Goal: Information Seeking & Learning: Learn about a topic

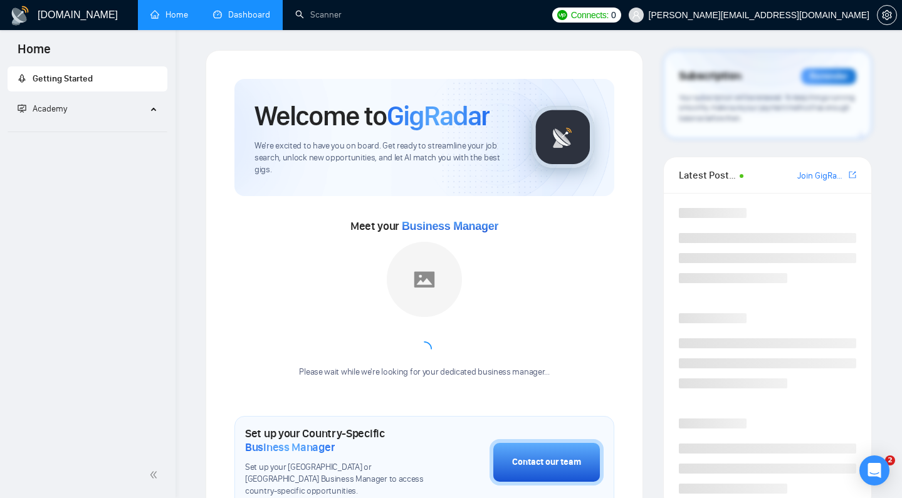
click at [233, 13] on link "Dashboard" at bounding box center [241, 14] width 57 height 11
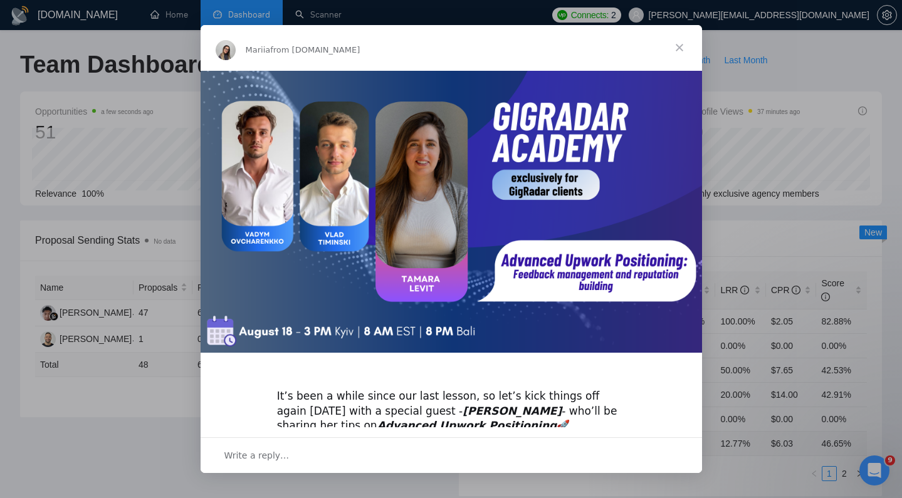
click at [680, 46] on span "Close" at bounding box center [679, 47] width 45 height 45
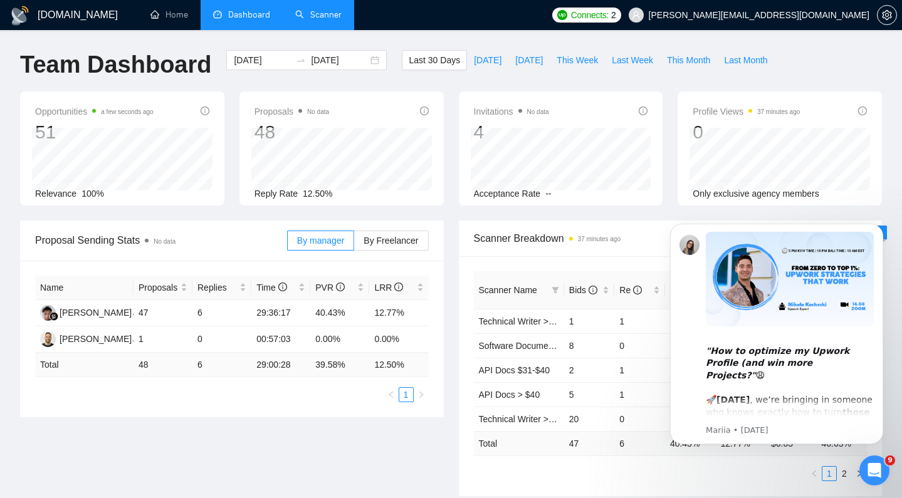
click at [332, 20] on link "Scanner" at bounding box center [318, 14] width 46 height 11
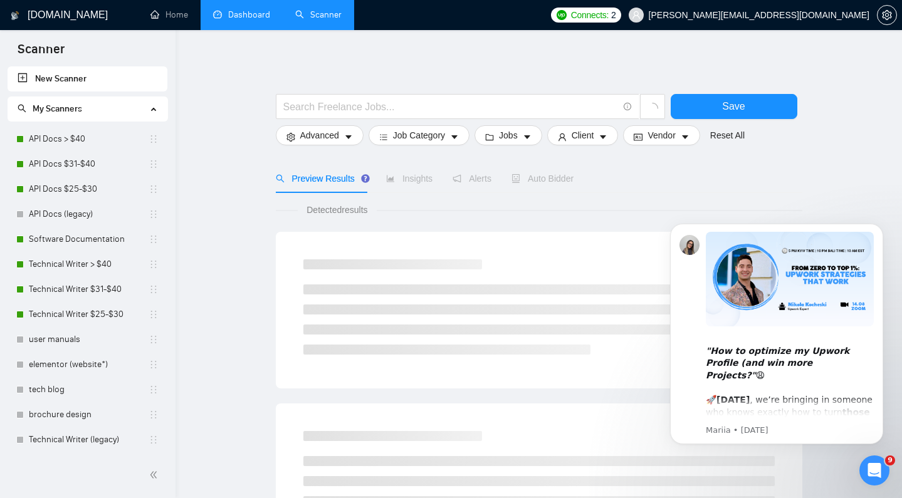
click at [264, 11] on link "Dashboard" at bounding box center [241, 14] width 57 height 11
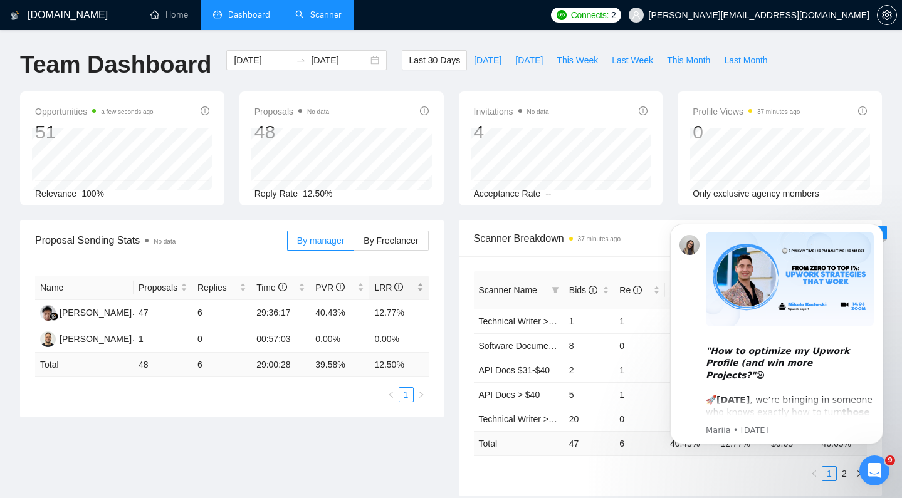
click at [379, 288] on span "LRR" at bounding box center [388, 288] width 29 height 10
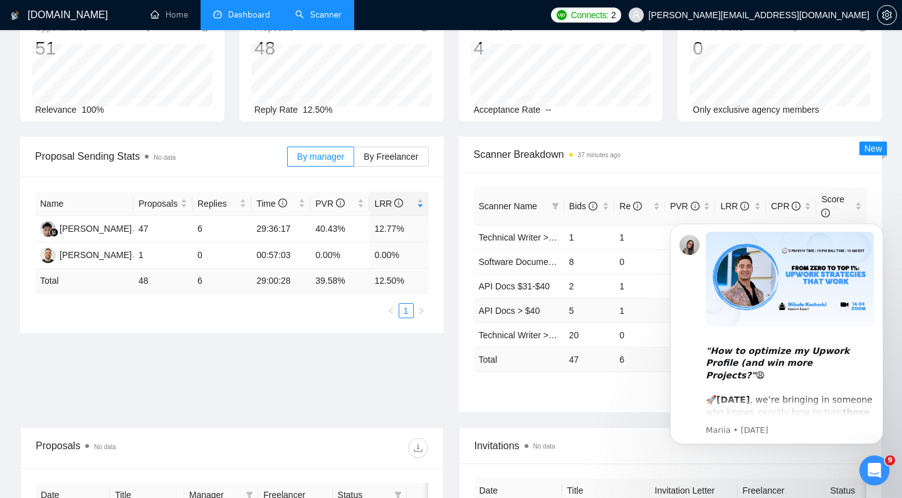
scroll to position [100, 0]
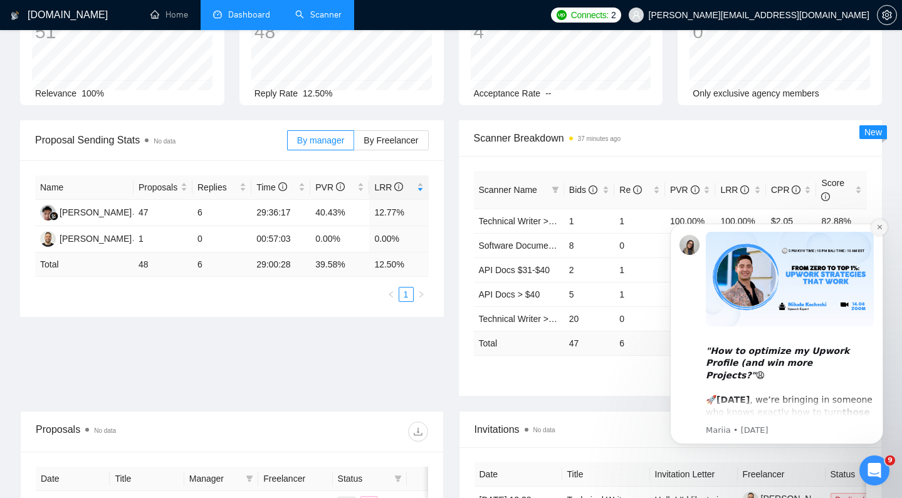
click at [882, 228] on icon "Dismiss notification" at bounding box center [879, 227] width 7 height 7
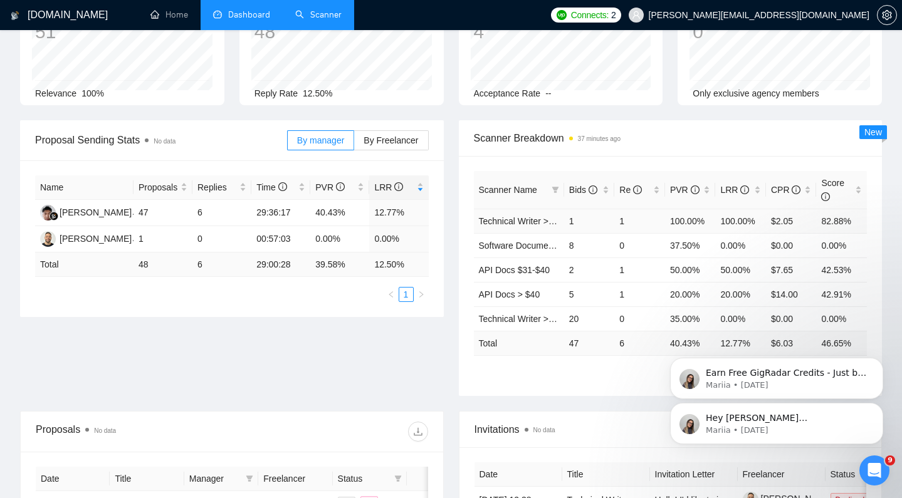
click at [557, 224] on span "Technical Writer >$40 (2)" at bounding box center [528, 221] width 98 height 10
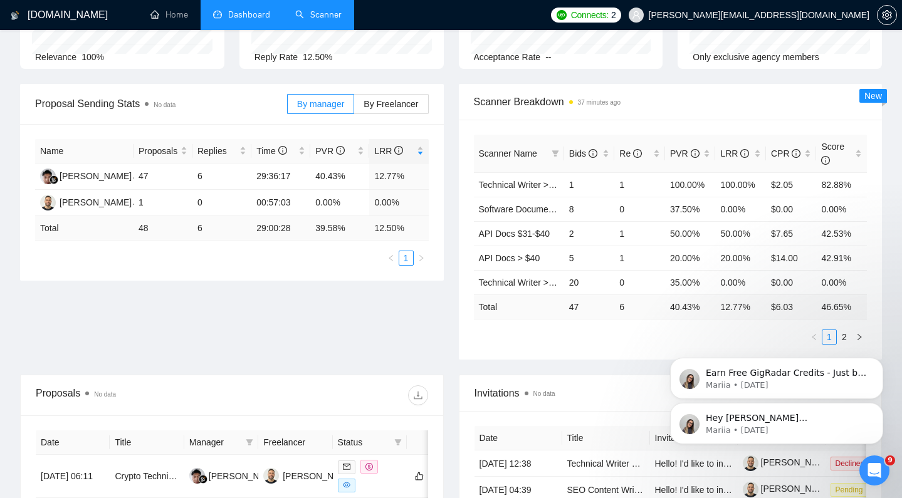
scroll to position [138, 0]
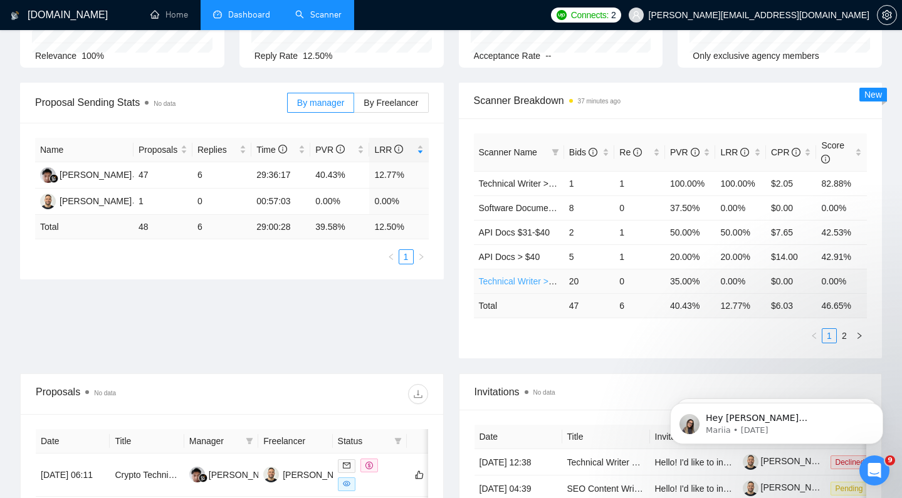
click at [542, 282] on link "Technical Writer > $40" at bounding box center [522, 281] width 87 height 10
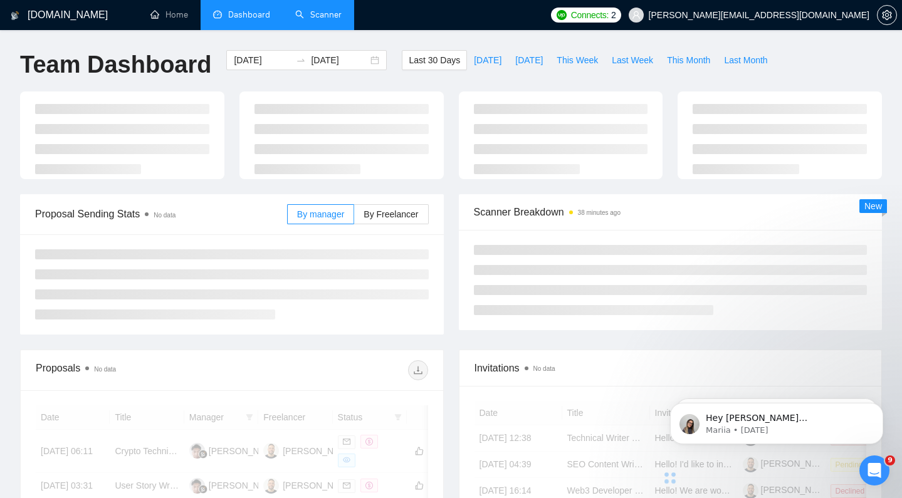
scroll to position [138, 0]
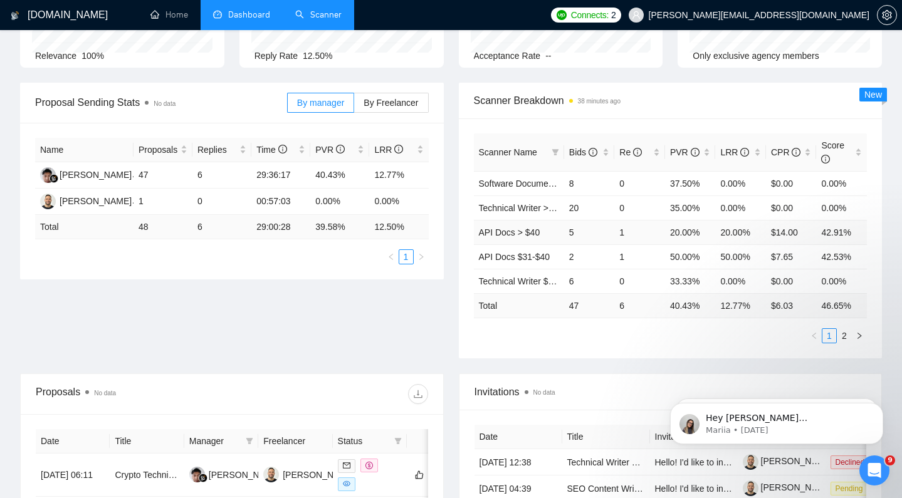
click at [623, 231] on td "1" at bounding box center [639, 232] width 51 height 24
click at [622, 233] on td "1" at bounding box center [639, 232] width 51 height 24
click at [621, 260] on td "1" at bounding box center [639, 256] width 51 height 24
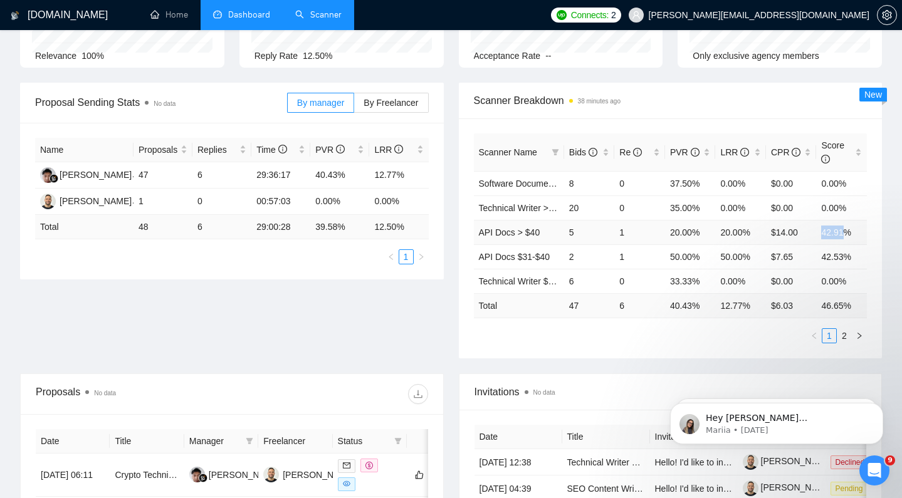
drag, startPoint x: 824, startPoint y: 233, endPoint x: 845, endPoint y: 233, distance: 21.9
click at [845, 233] on td "42.91%" at bounding box center [841, 232] width 51 height 24
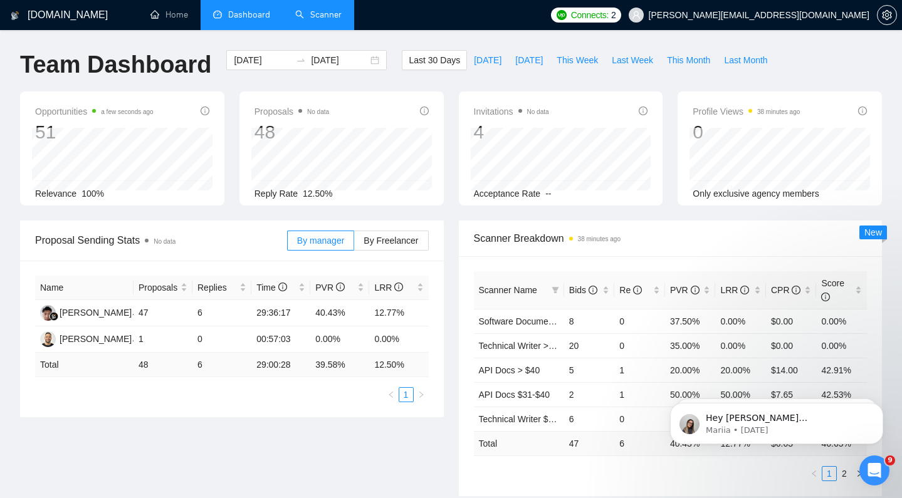
scroll to position [0, 0]
click at [553, 96] on div "Invitations No data 4 [DATE] [DATE] 0 Acceptance Rate --" at bounding box center [561, 149] width 204 height 114
click at [553, 92] on div "Invitations No data 4 [DATE] [DATE] 0 Acceptance Rate --" at bounding box center [561, 149] width 204 height 114
click at [420, 59] on span "Last 30 Days" at bounding box center [434, 60] width 51 height 14
click at [444, 55] on span "Last 30 Days" at bounding box center [434, 60] width 51 height 14
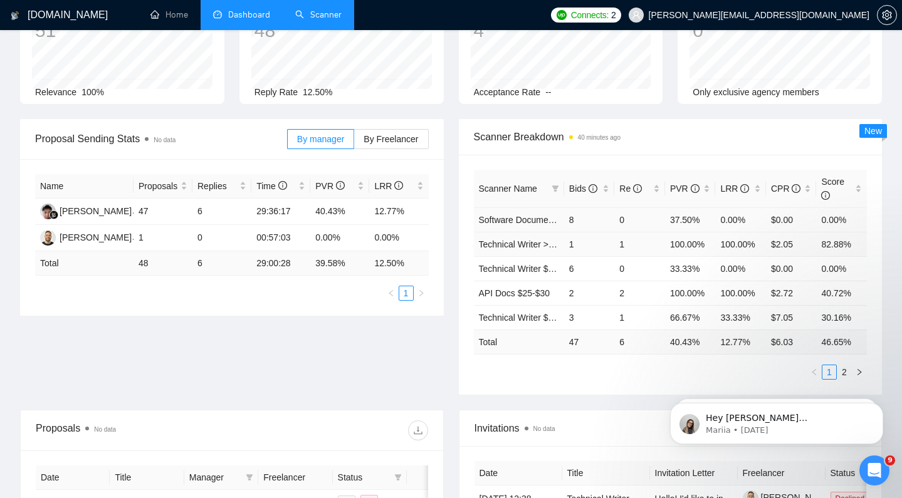
scroll to position [107, 0]
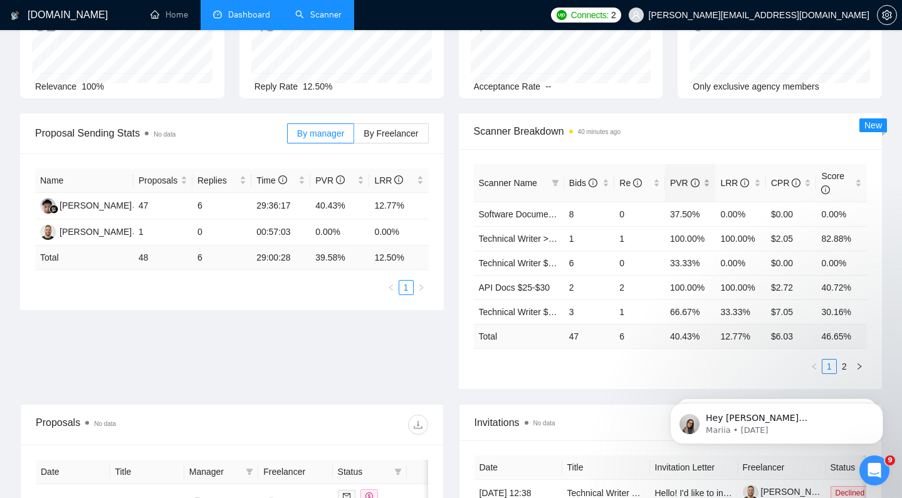
click at [685, 185] on span "PVR" at bounding box center [684, 183] width 29 height 10
click at [684, 180] on span "PVR" at bounding box center [684, 183] width 29 height 10
click at [682, 183] on span "PVR" at bounding box center [684, 183] width 29 height 10
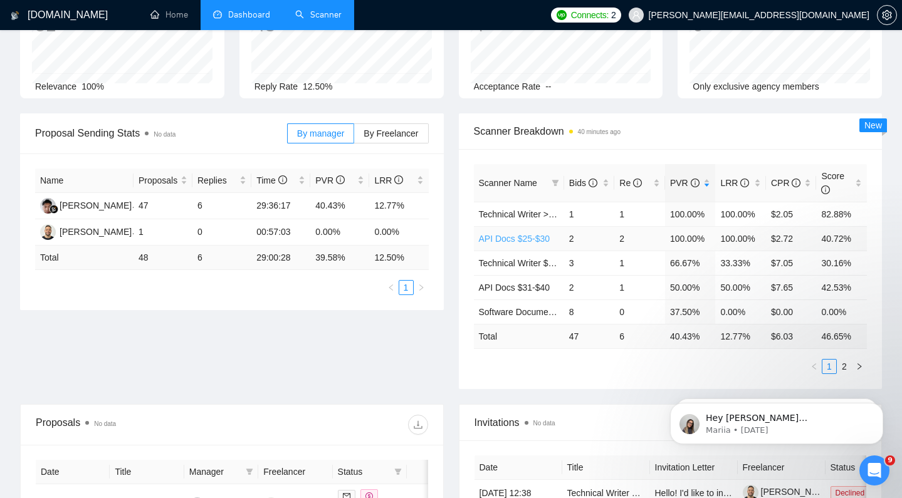
click at [536, 239] on link "API Docs $25-$30" at bounding box center [514, 239] width 71 height 10
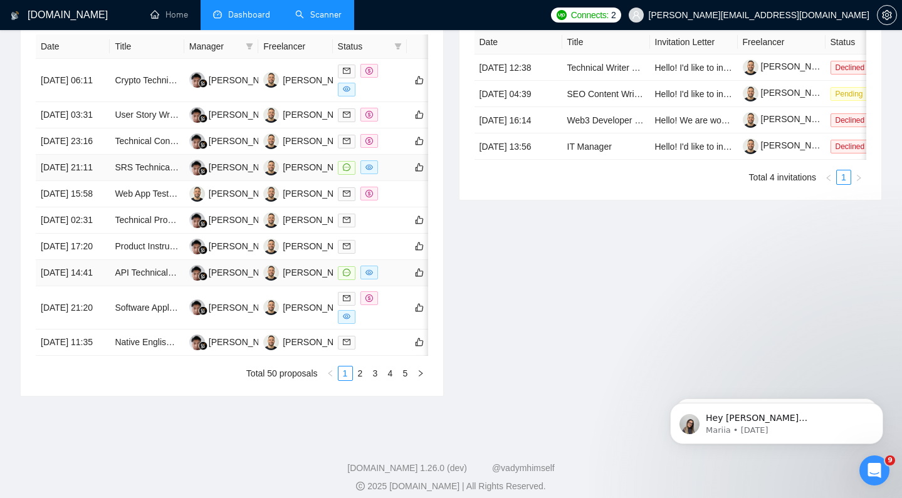
scroll to position [409, 0]
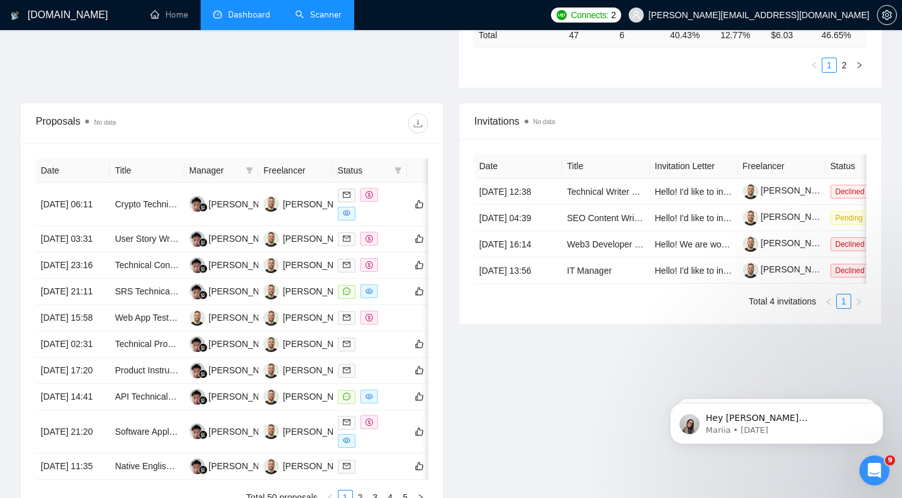
click at [148, 178] on th "Title" at bounding box center [147, 171] width 74 height 24
click at [123, 174] on th "Title" at bounding box center [147, 171] width 74 height 24
click at [133, 169] on th "Title" at bounding box center [147, 171] width 74 height 24
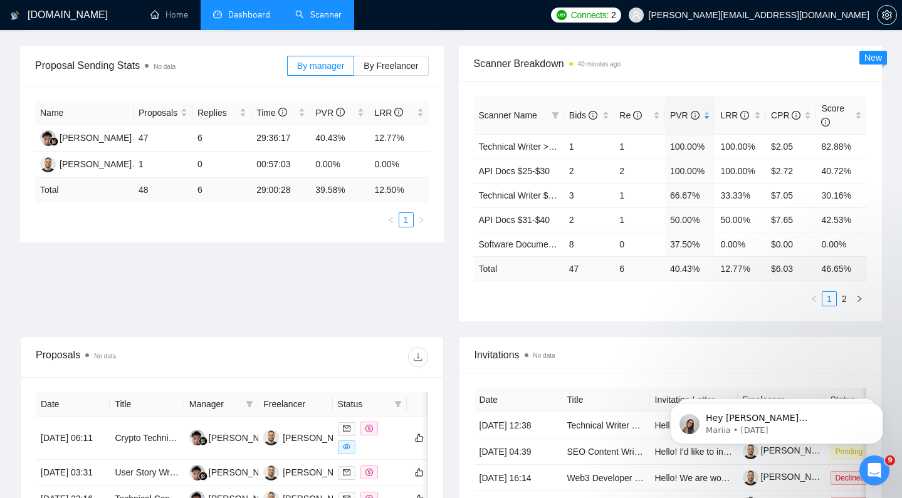
scroll to position [172, 0]
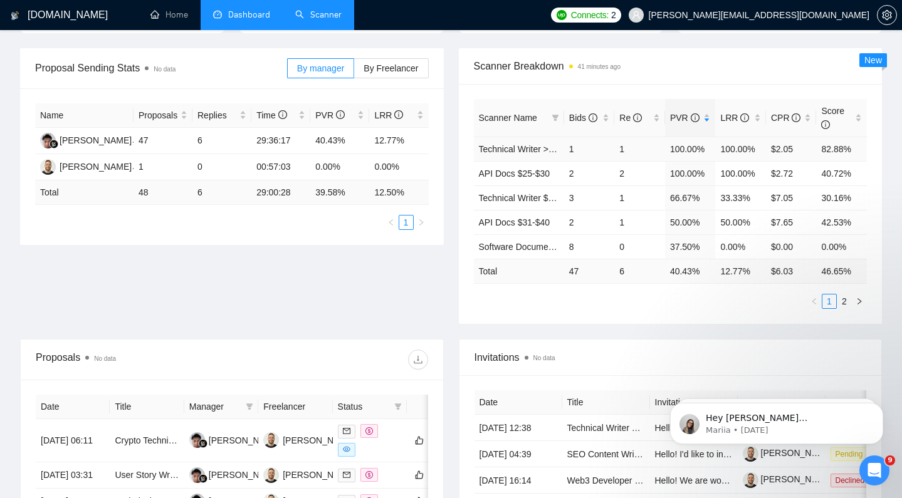
click at [733, 146] on td "100.00%" at bounding box center [740, 149] width 51 height 24
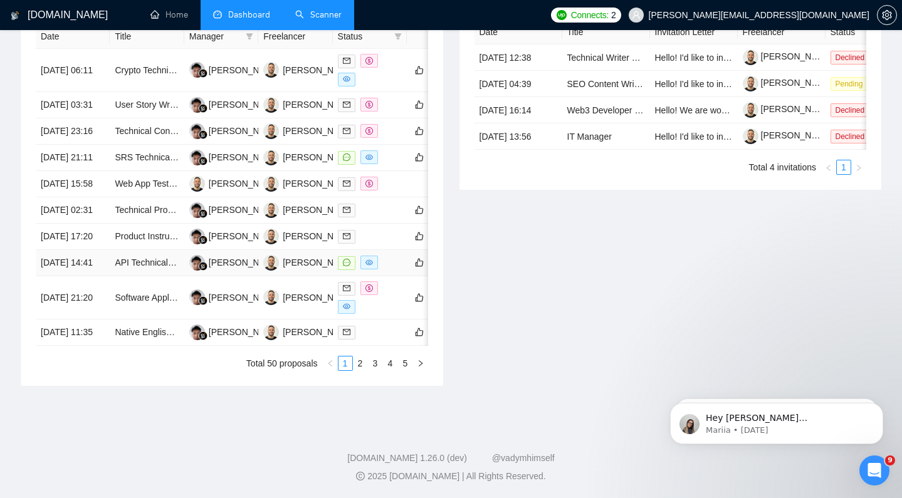
scroll to position [565, 0]
click at [140, 268] on link "API Technical Writer" at bounding box center [154, 263] width 79 height 10
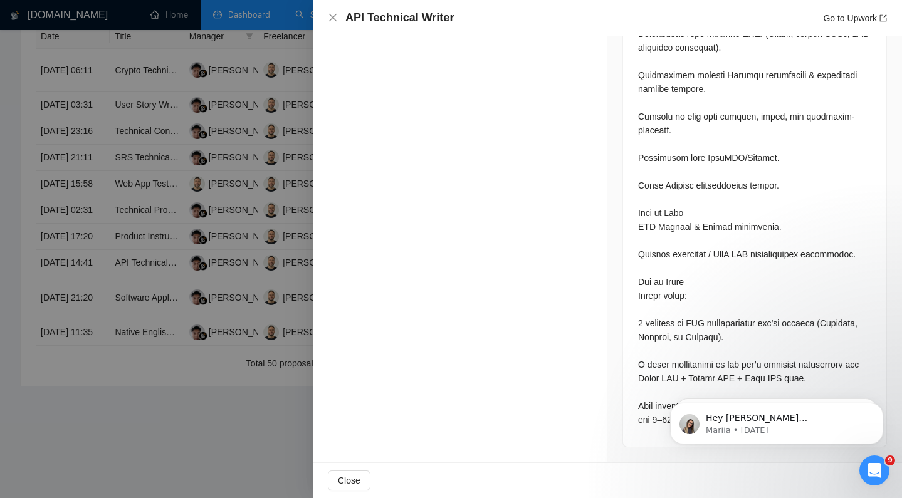
scroll to position [1503, 0]
click at [132, 228] on div at bounding box center [451, 249] width 902 height 498
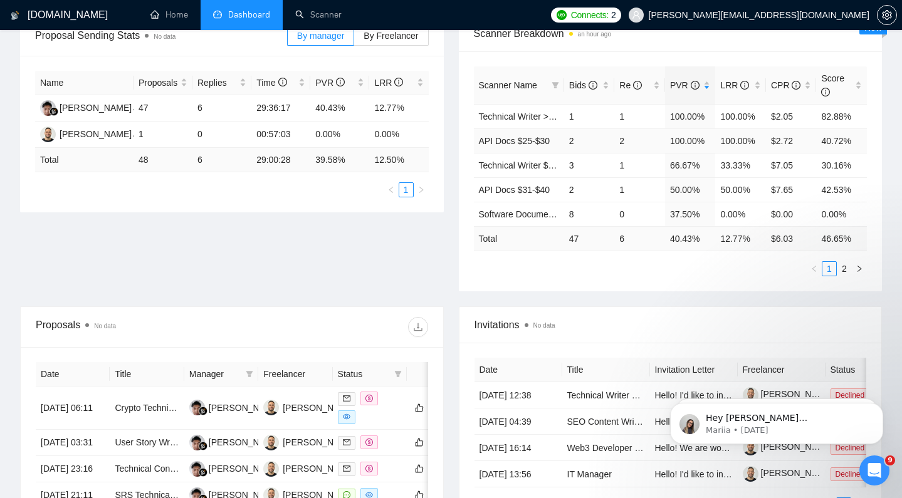
scroll to position [206, 0]
drag, startPoint x: 670, startPoint y: 164, endPoint x: 712, endPoint y: 165, distance: 42.0
click at [712, 165] on td "66.67%" at bounding box center [690, 164] width 51 height 24
click at [604, 164] on td "3" at bounding box center [589, 164] width 51 height 24
click at [521, 211] on link "Software Documentation" at bounding box center [527, 213] width 96 height 10
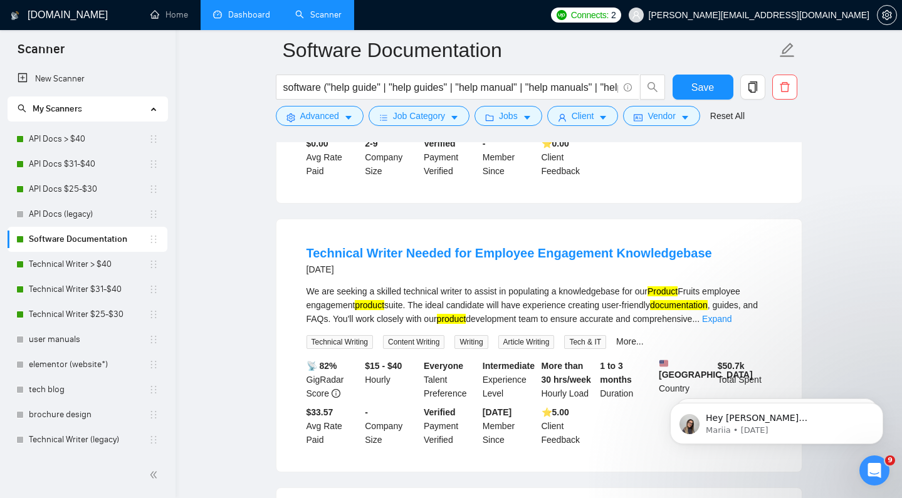
scroll to position [680, 0]
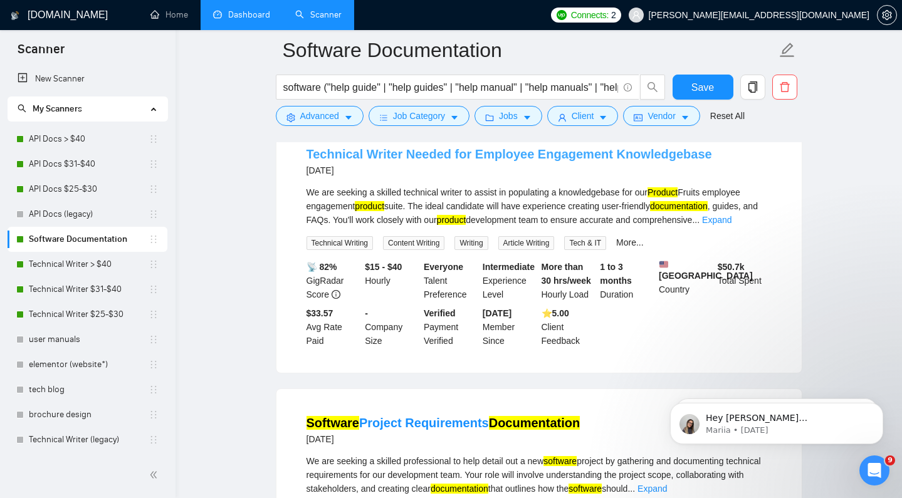
click at [576, 161] on link "Technical Writer Needed for Employee Engagement Knowledgebase" at bounding box center [508, 154] width 405 height 14
